Goal: Task Accomplishment & Management: Manage account settings

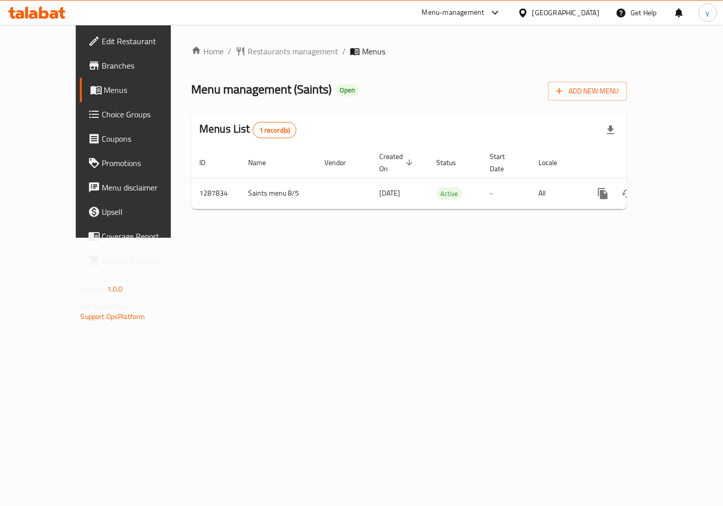
click at [102, 63] on span "Branches" at bounding box center [145, 65] width 86 height 12
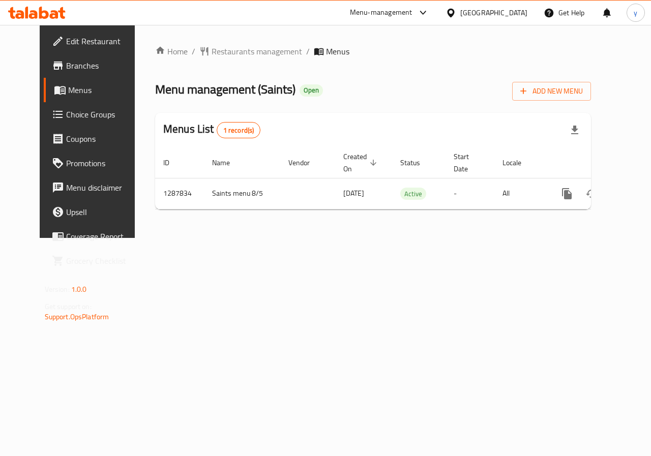
scroll to position [0, 4]
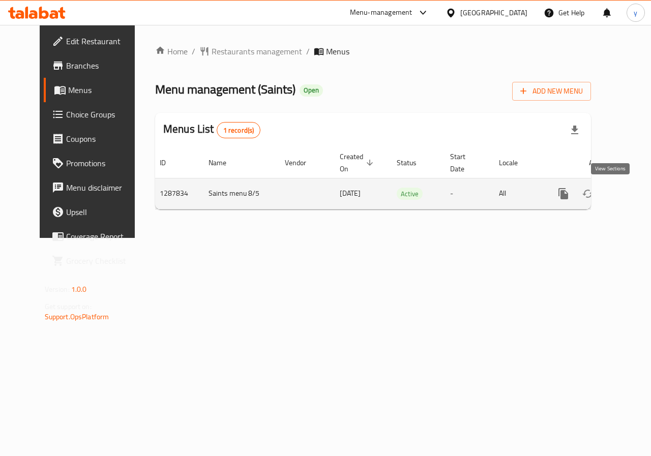
click at [631, 197] on icon "enhanced table" at bounding box center [637, 194] width 12 height 12
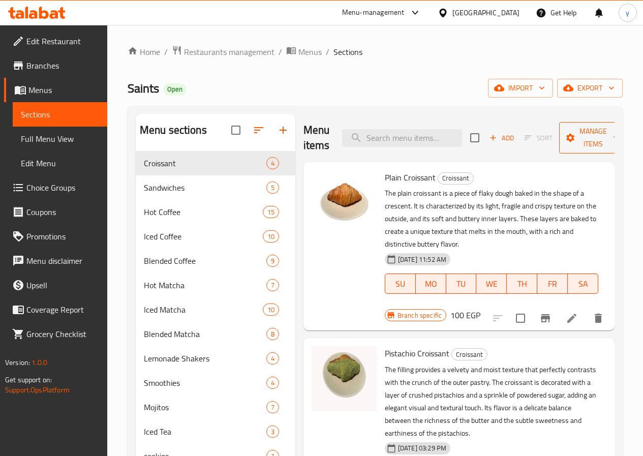
click at [611, 140] on icon "button" at bounding box center [616, 138] width 10 height 10
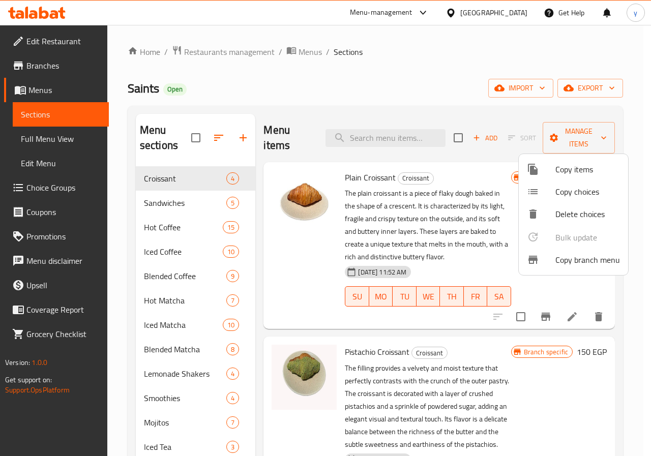
click at [610, 264] on span "Copy branch menu" at bounding box center [587, 260] width 65 height 12
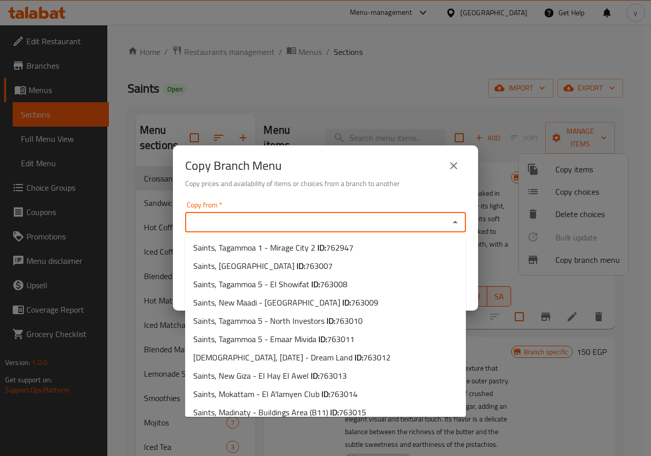
click at [367, 225] on input "Copy from   *" at bounding box center [317, 222] width 258 height 14
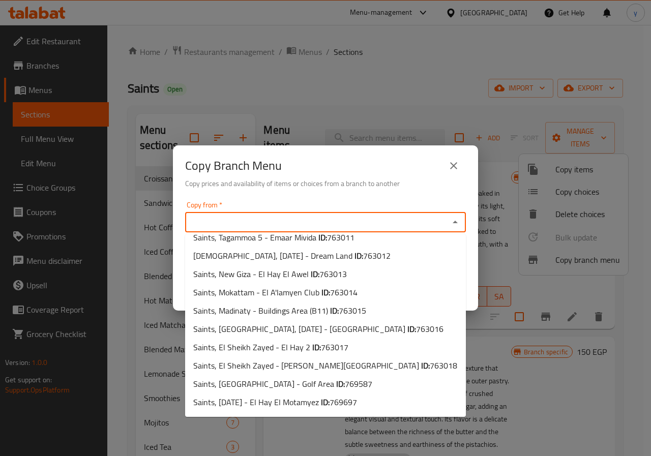
scroll to position [118, 0]
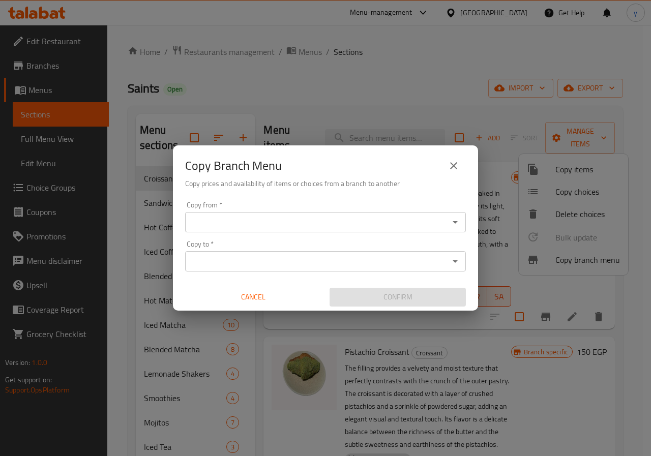
click at [549, 343] on div "Copy Branch Menu Copy prices and availability of items or choices from a branch…" at bounding box center [325, 228] width 651 height 456
click at [456, 165] on icon "close" at bounding box center [453, 166] width 12 height 12
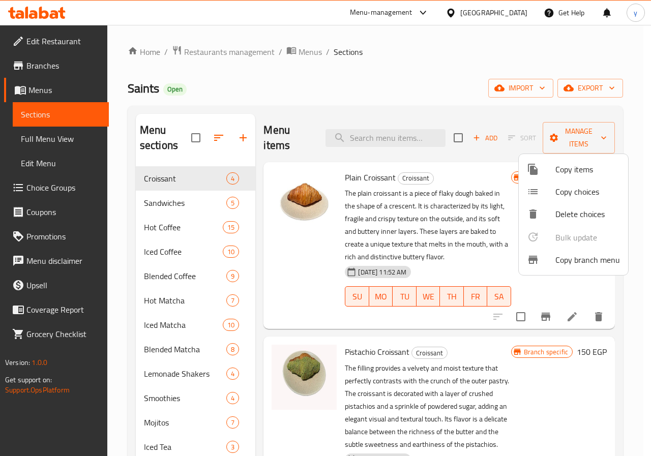
click at [45, 66] on div at bounding box center [325, 228] width 651 height 456
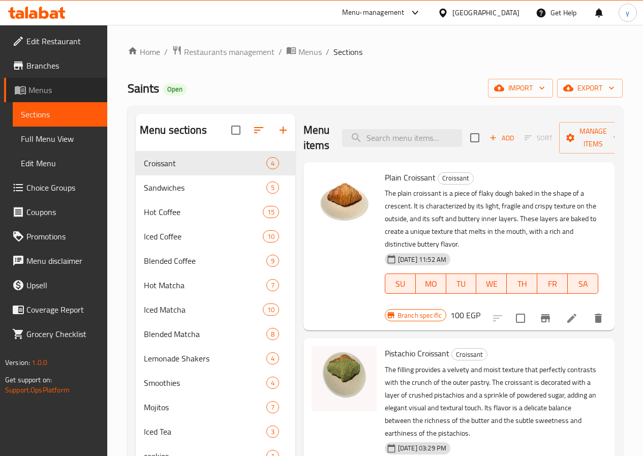
click at [58, 92] on span "Menus" at bounding box center [63, 90] width 71 height 12
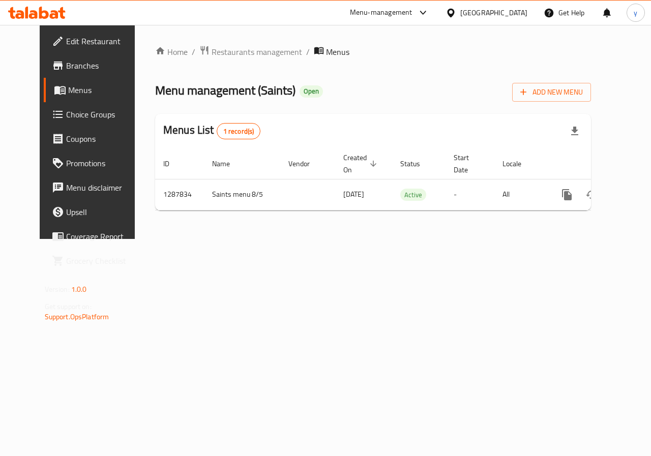
click at [69, 42] on span "Edit Restaurant" at bounding box center [103, 41] width 74 height 12
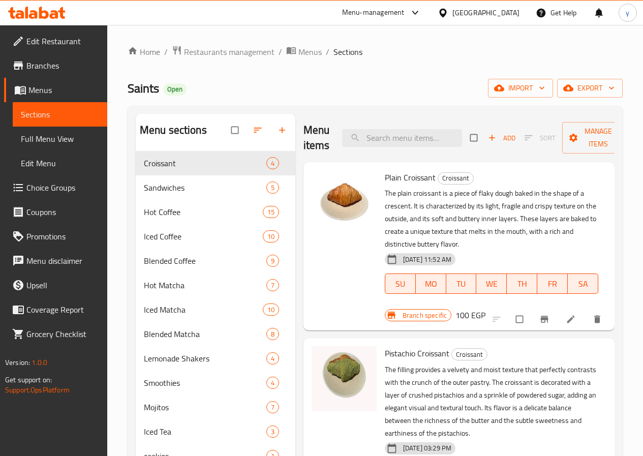
click at [71, 71] on span "Branches" at bounding box center [62, 65] width 73 height 12
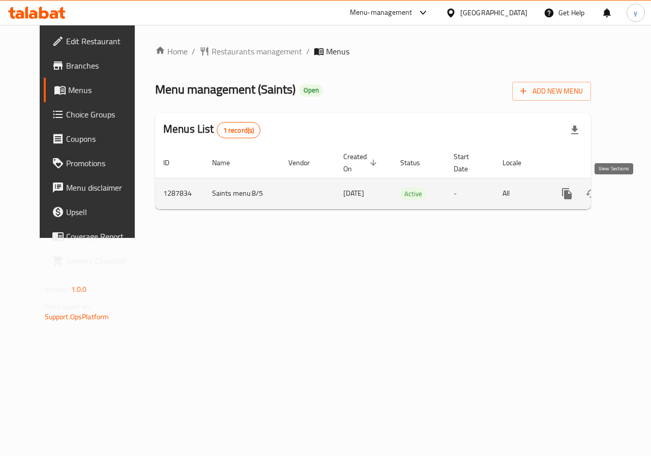
click at [634, 194] on icon "enhanced table" at bounding box center [640, 194] width 12 height 12
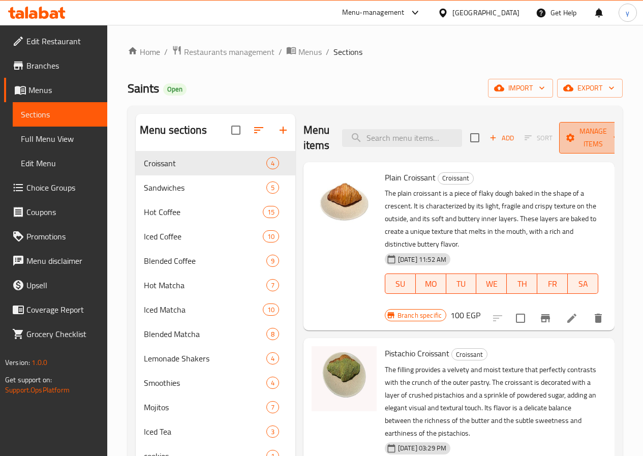
click at [584, 145] on span "Manage items" at bounding box center [593, 137] width 52 height 25
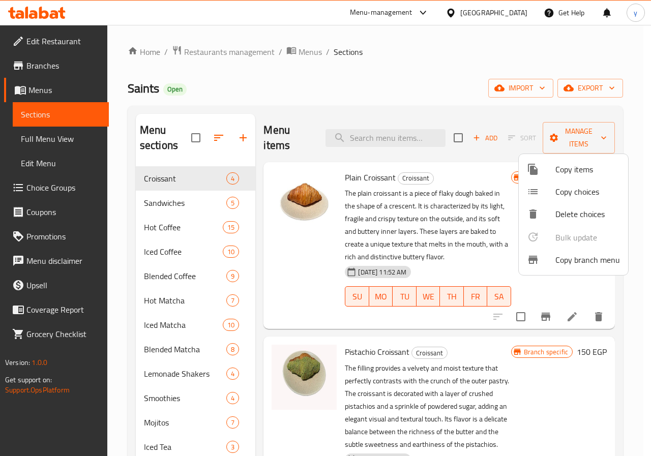
click at [562, 261] on span "Copy branch menu" at bounding box center [587, 260] width 65 height 12
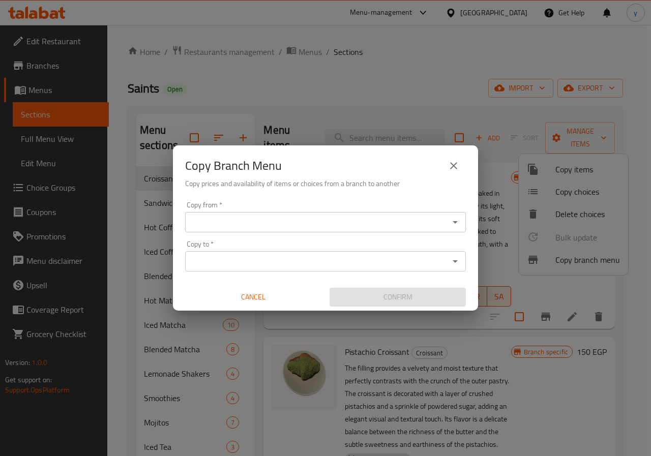
click at [377, 231] on div "Copy from *" at bounding box center [325, 222] width 281 height 20
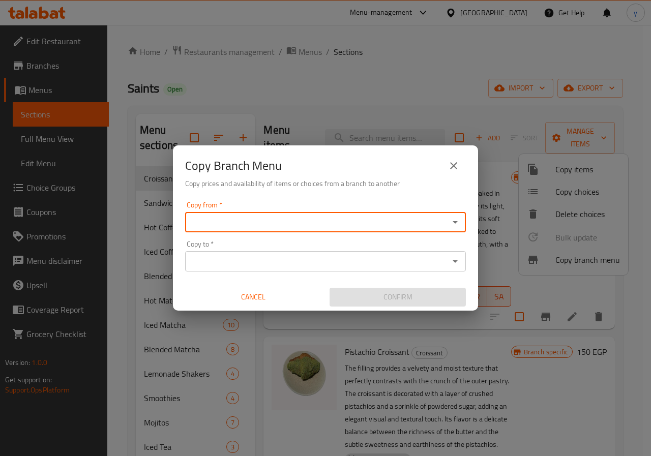
click at [450, 224] on icon "Open" at bounding box center [455, 222] width 12 height 12
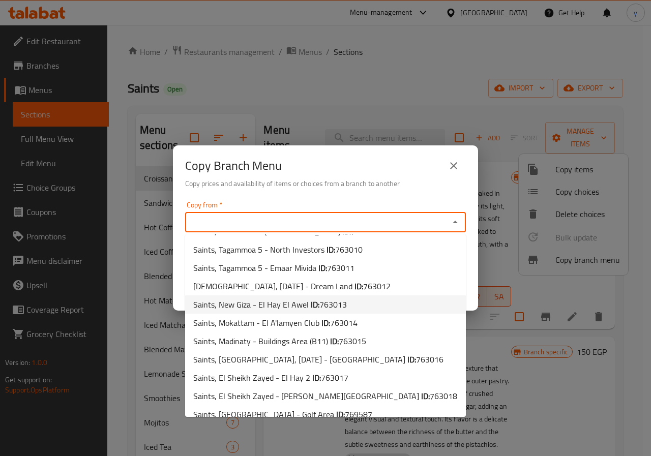
scroll to position [118, 0]
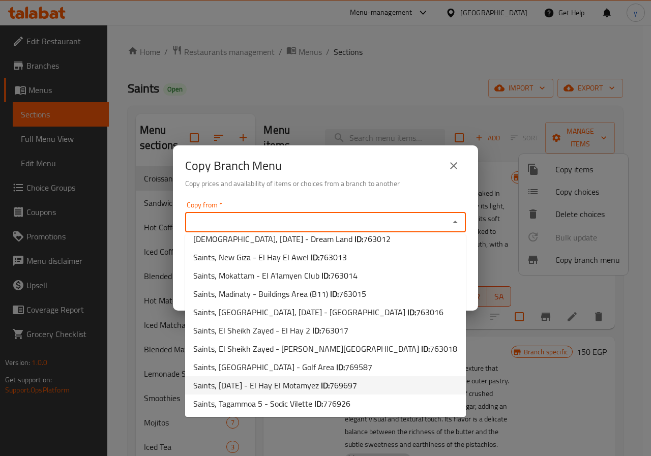
click at [245, 388] on span "Saints, 6th of October - El Hay El Motamyez ID: 769697" at bounding box center [275, 385] width 164 height 12
type input "Saints, 6th of October - El Hay El Motamyez"
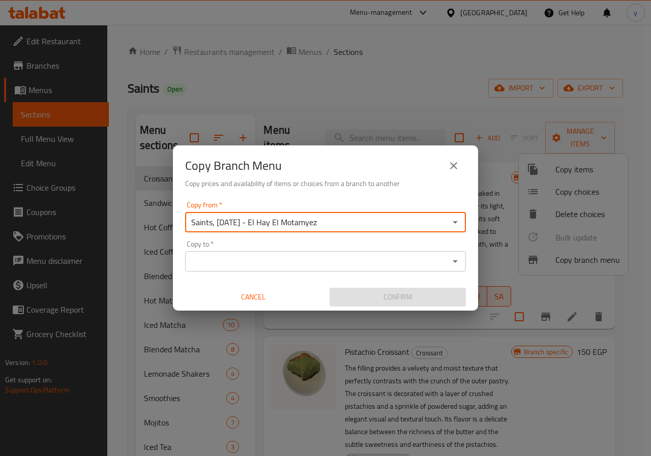
click at [277, 262] on input "Copy to   *" at bounding box center [317, 261] width 258 height 14
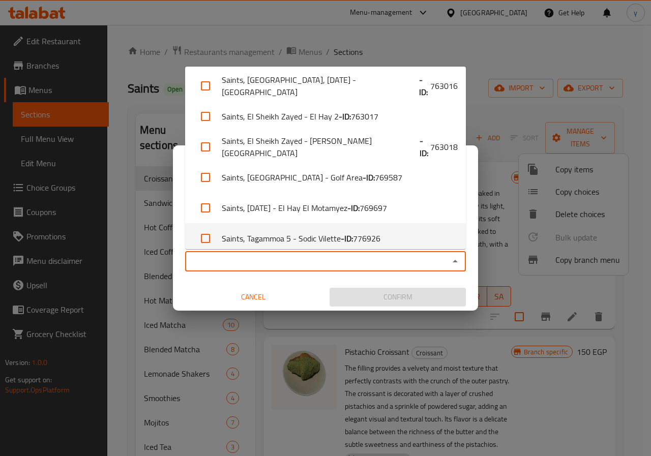
scroll to position [314, 0]
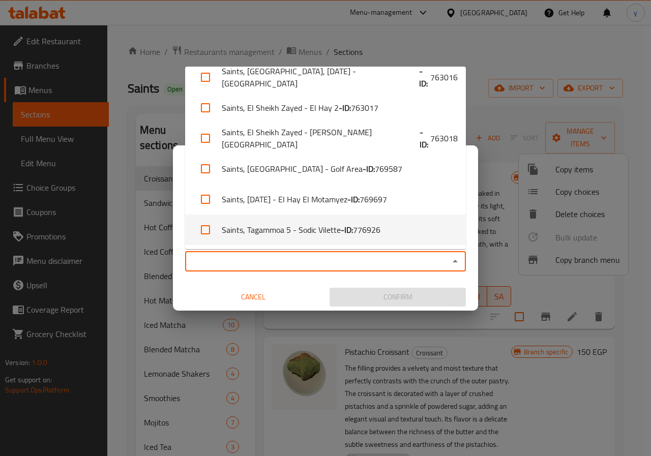
click at [283, 227] on li "Saints, Tagammoa 5 - Sodic Vilette - ID: 776926" at bounding box center [325, 230] width 281 height 31
checkbox input "true"
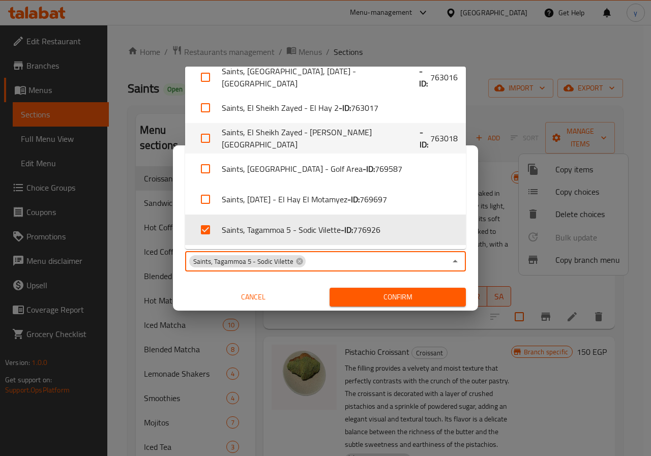
click at [471, 149] on div "Copy Branch Menu Copy prices and availability of items or choices from a branch…" at bounding box center [325, 171] width 305 height 52
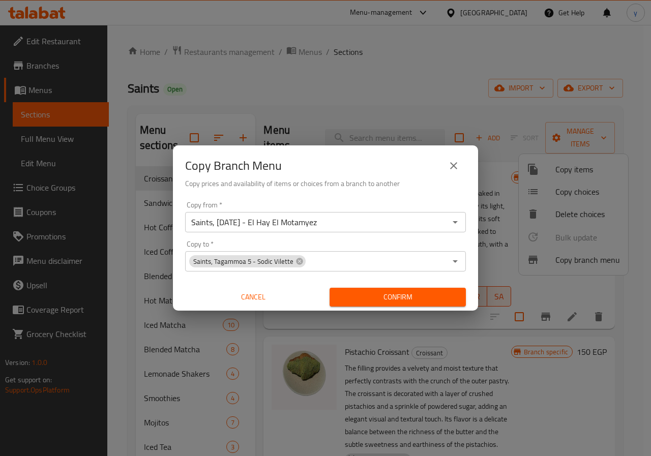
click at [397, 223] on input "Saints, 6th of October - El Hay El Motamyez" at bounding box center [317, 222] width 258 height 14
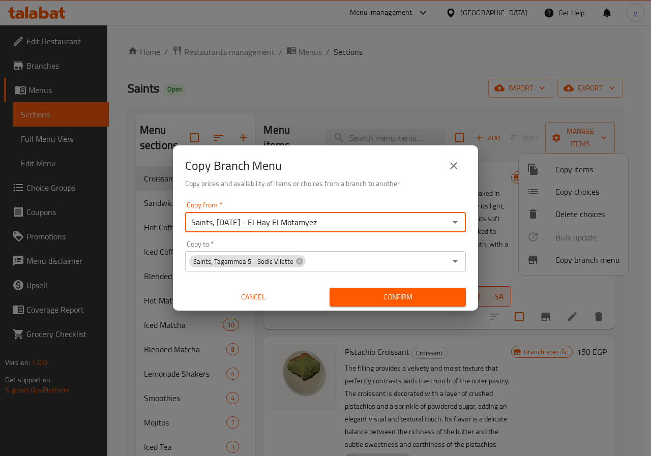
click at [460, 223] on icon "Open" at bounding box center [455, 222] width 12 height 12
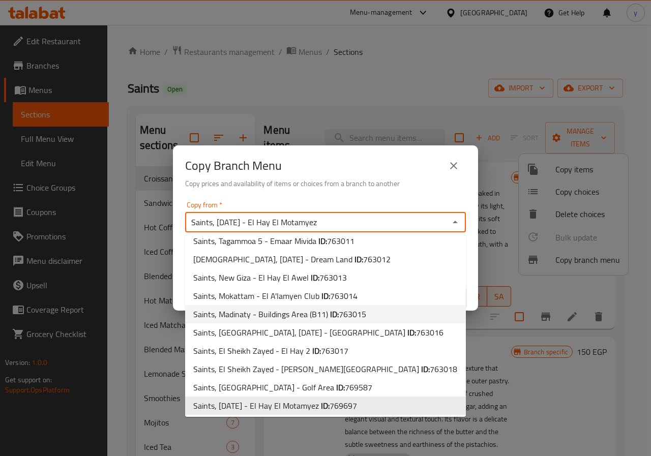
scroll to position [118, 0]
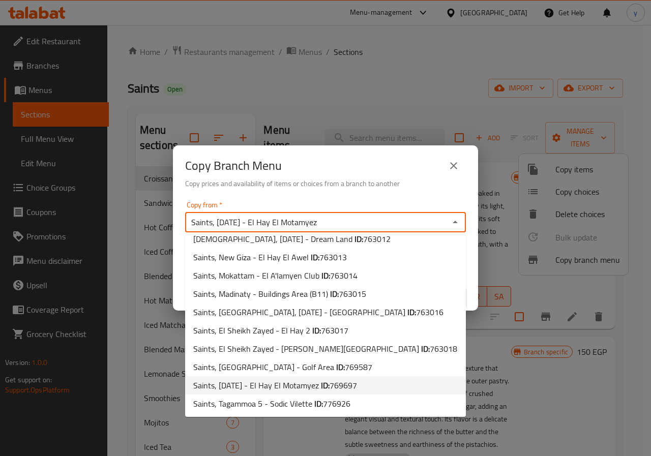
click at [357, 387] on span "769697" at bounding box center [343, 385] width 27 height 15
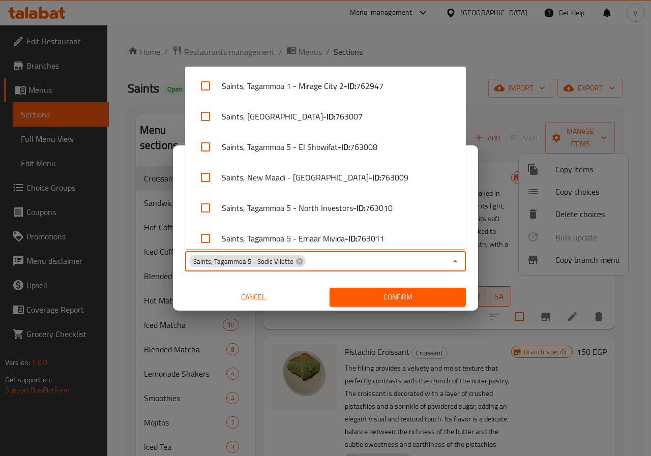
click at [441, 256] on input "Copy to   *" at bounding box center [376, 261] width 139 height 14
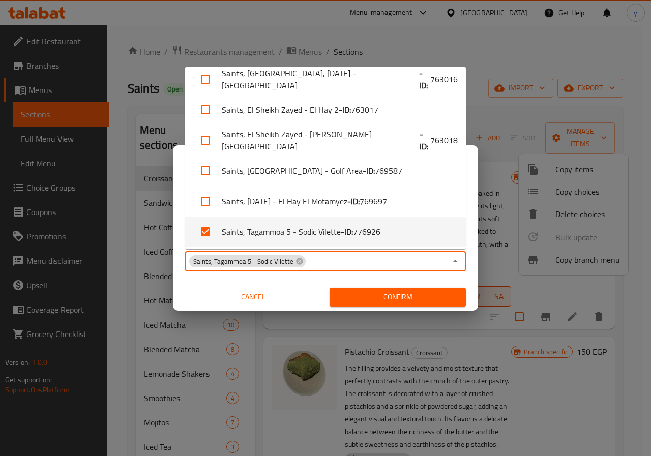
click at [319, 233] on li "Saints, Tagammoa 5 - Sodic Vilette - ID: 776926" at bounding box center [325, 232] width 281 height 31
checkbox input "false"
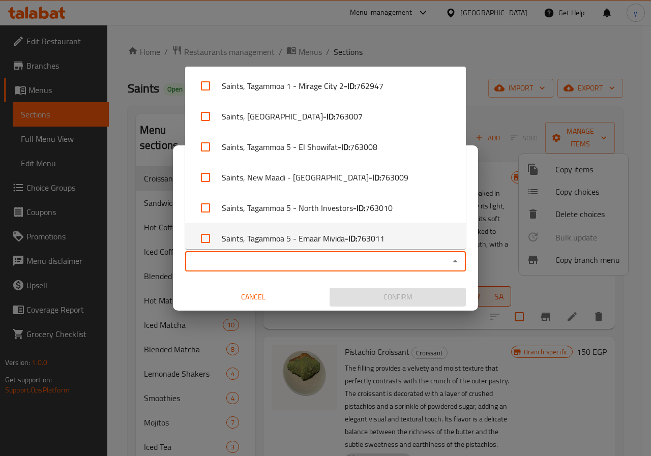
click at [457, 266] on icon "Close" at bounding box center [455, 261] width 12 height 12
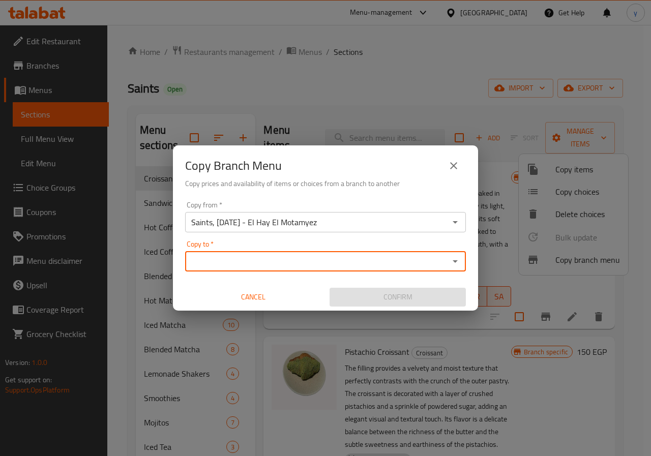
click at [457, 265] on icon "Open" at bounding box center [455, 261] width 12 height 12
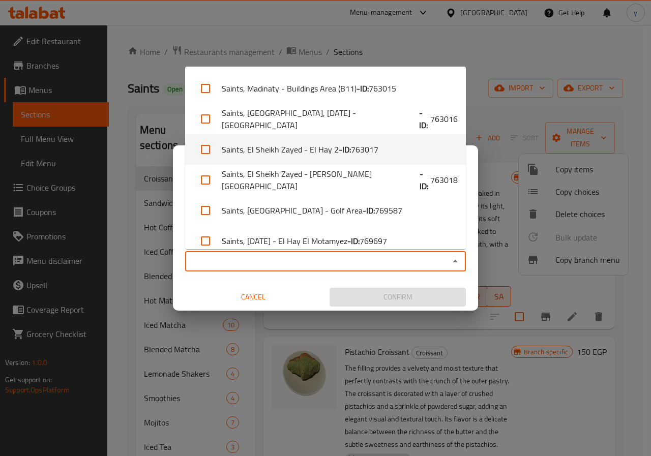
scroll to position [314, 0]
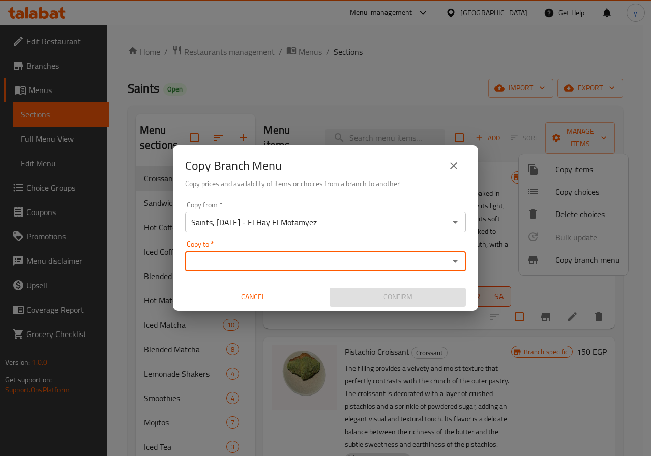
click at [442, 257] on input "Copy to   *" at bounding box center [317, 261] width 258 height 14
click at [441, 224] on input "Saints, 6th of October - El Hay El Motamyez" at bounding box center [317, 222] width 258 height 14
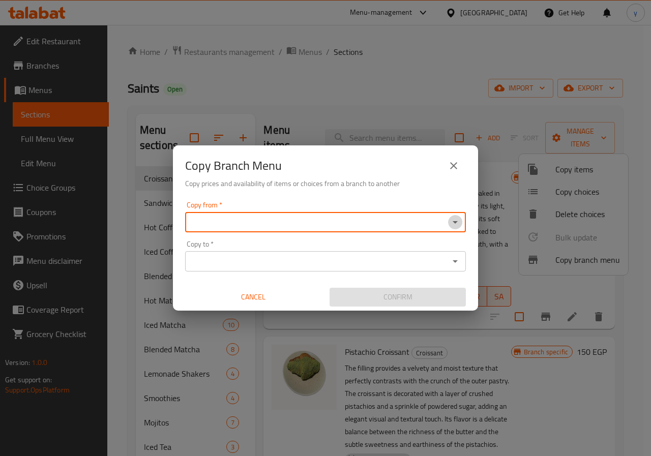
click at [452, 222] on icon "Open" at bounding box center [455, 222] width 12 height 12
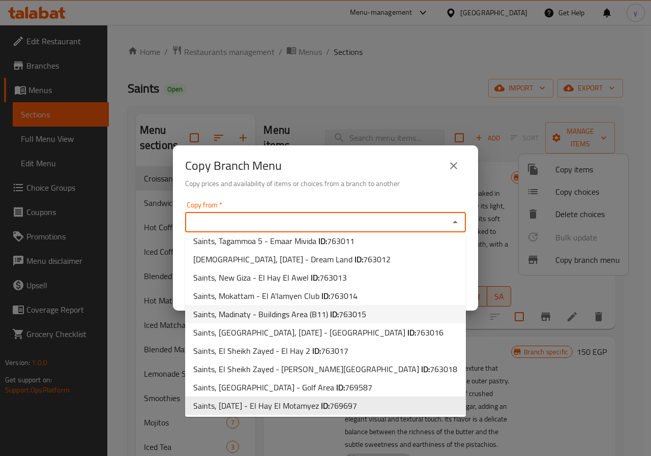
scroll to position [118, 0]
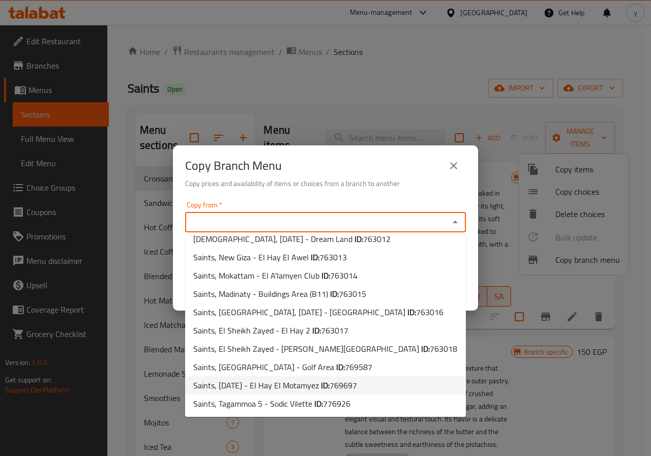
click at [330, 385] on b "ID:" at bounding box center [325, 385] width 9 height 15
type input "Saints, 6th of October - El Hay El Motamyez"
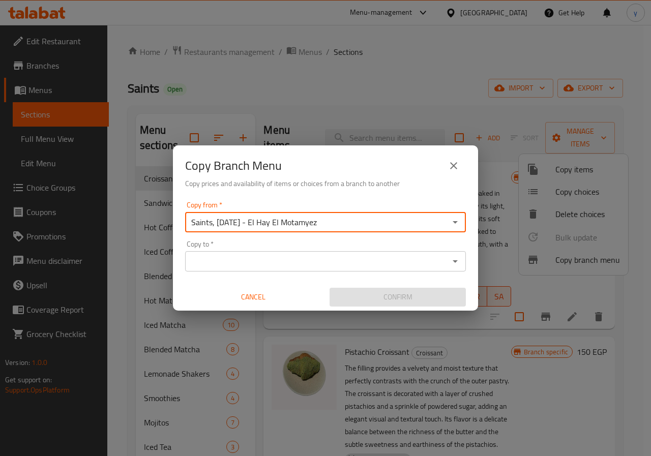
click at [459, 263] on icon "Open" at bounding box center [455, 261] width 12 height 12
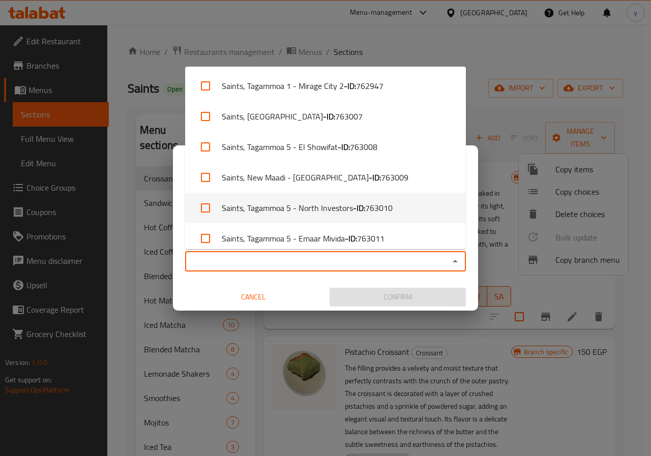
scroll to position [314, 0]
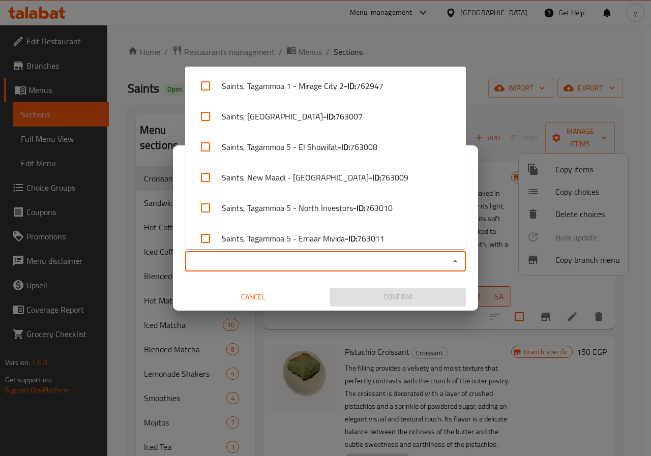
click at [284, 264] on input "Copy to   *" at bounding box center [317, 261] width 258 height 14
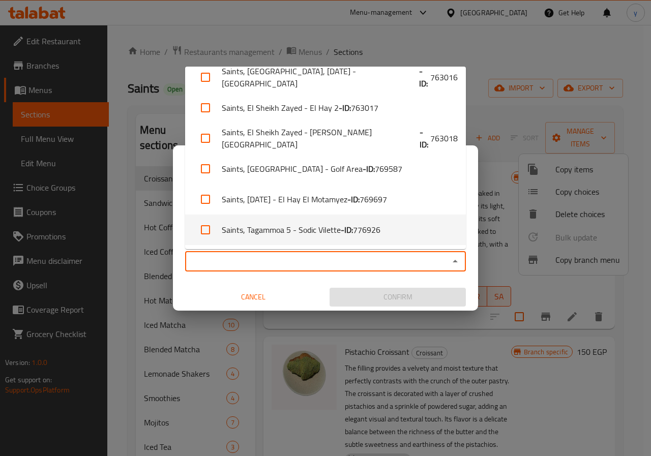
click at [320, 226] on li "Saints, Tagammoa 5 - Sodic Vilette - ID: 776926" at bounding box center [325, 230] width 281 height 31
checkbox input "true"
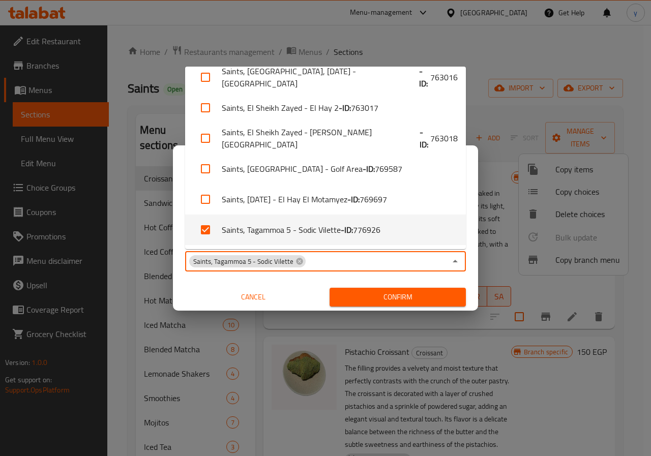
click at [355, 297] on span "Confirm" at bounding box center [398, 297] width 120 height 13
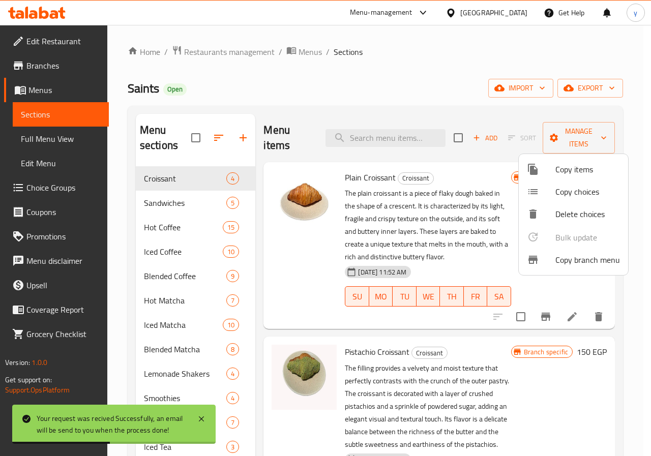
click at [46, 164] on div at bounding box center [325, 228] width 651 height 456
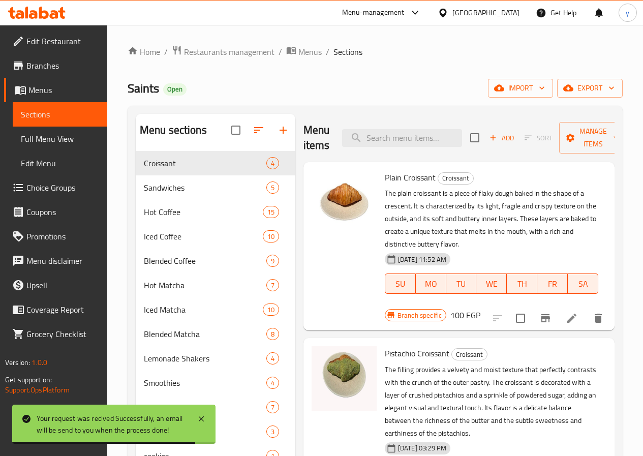
click at [47, 72] on span "Branches" at bounding box center [62, 65] width 73 height 12
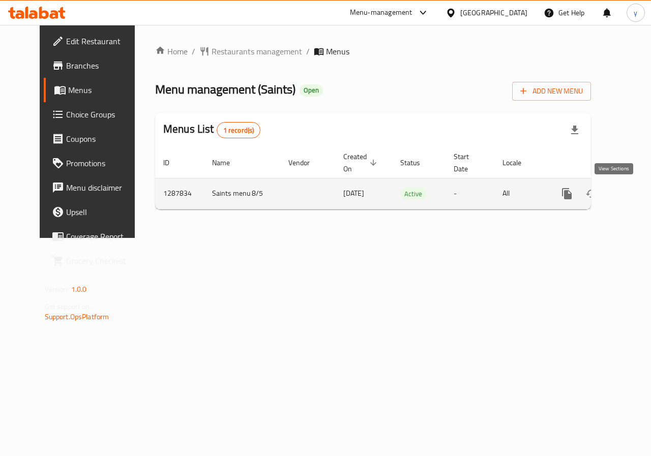
click at [634, 194] on icon "enhanced table" at bounding box center [640, 194] width 12 height 12
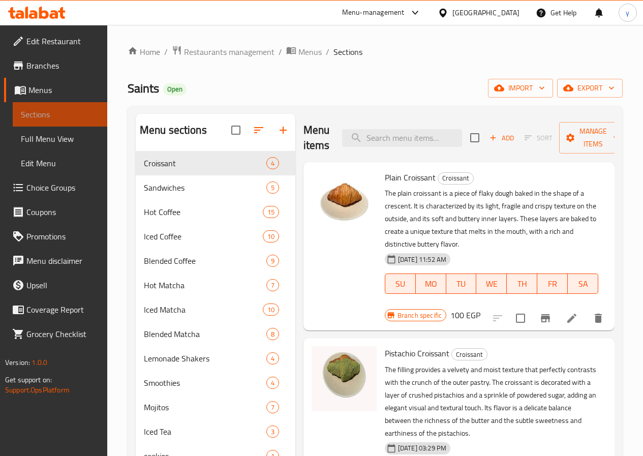
click at [55, 112] on span "Sections" at bounding box center [60, 114] width 78 height 12
click at [74, 63] on span "Branches" at bounding box center [62, 65] width 73 height 12
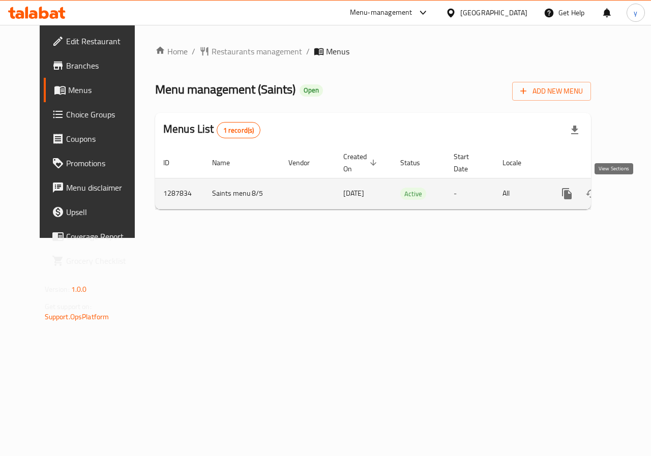
click at [636, 197] on icon "enhanced table" at bounding box center [640, 193] width 9 height 9
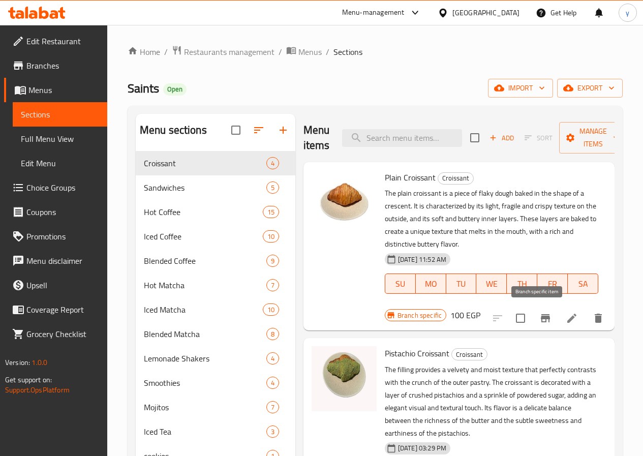
click at [540, 319] on icon "Branch-specific-item" at bounding box center [546, 318] width 12 height 12
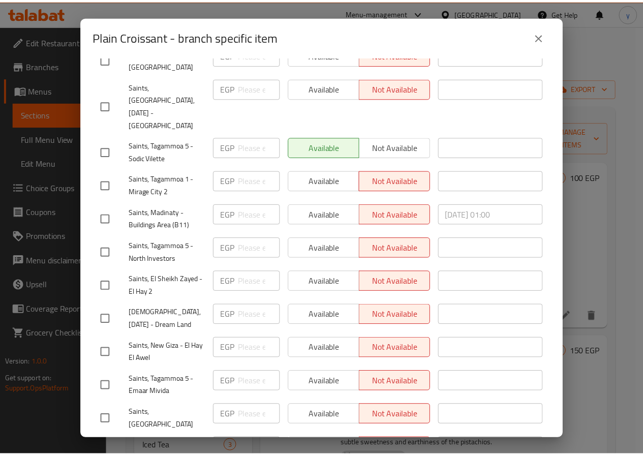
scroll to position [377, 0]
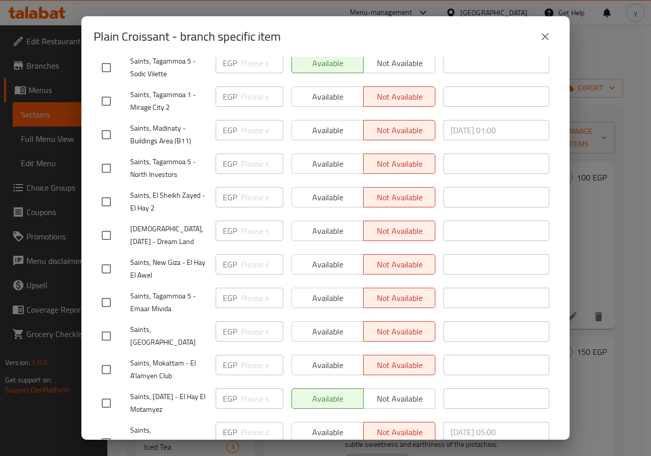
click at [107, 432] on input "checkbox" at bounding box center [106, 442] width 21 height 21
checkbox input "true"
click at [255, 422] on input "number" at bounding box center [262, 432] width 42 height 20
click at [541, 35] on icon "close" at bounding box center [545, 37] width 12 height 12
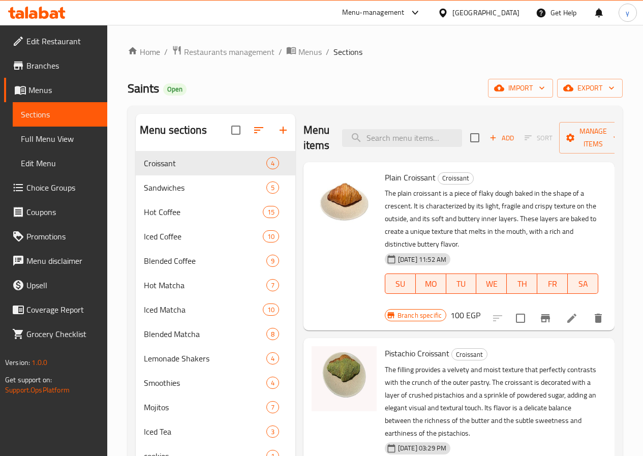
click at [41, 63] on span "Branches" at bounding box center [62, 65] width 73 height 12
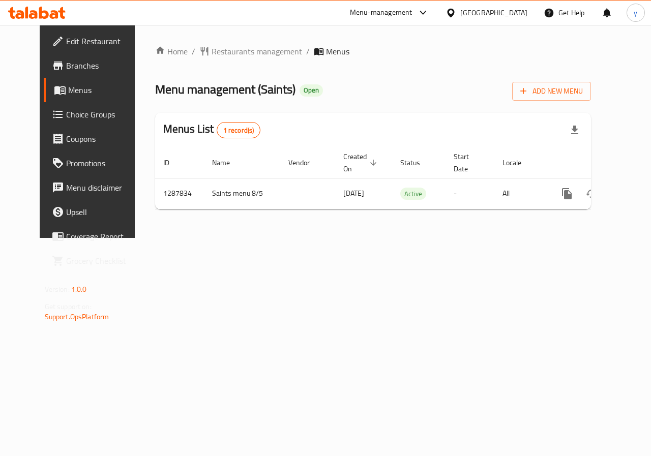
scroll to position [0, 4]
click at [66, 66] on span "Branches" at bounding box center [103, 65] width 74 height 12
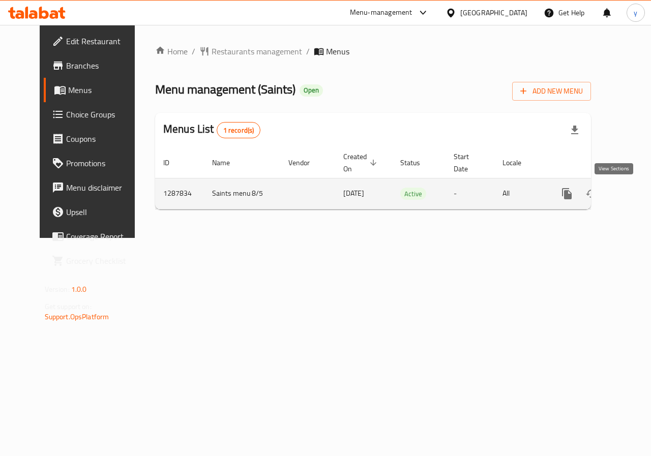
click at [634, 192] on icon "enhanced table" at bounding box center [640, 194] width 12 height 12
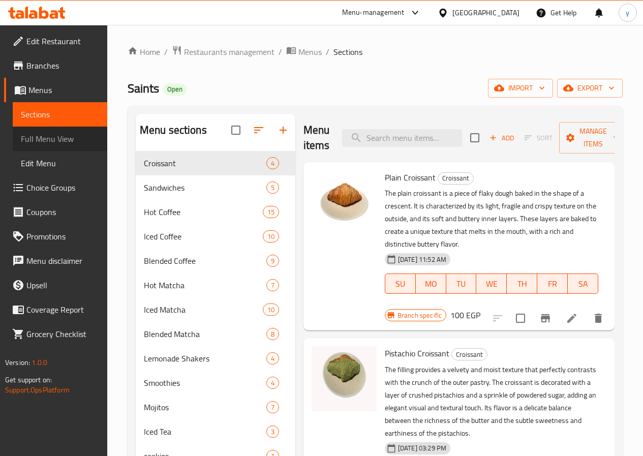
click at [57, 137] on span "Full Menu View" at bounding box center [60, 139] width 78 height 12
